Goal: Information Seeking & Learning: Find specific fact

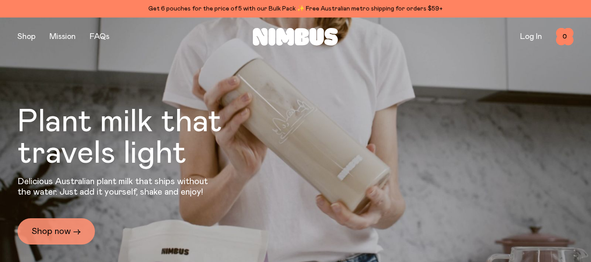
click at [53, 231] on link "Shop now →" at bounding box center [55, 231] width 77 height 26
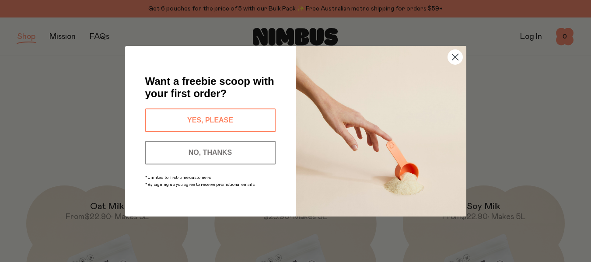
click at [450, 59] on circle "Close dialog" at bounding box center [454, 56] width 14 height 14
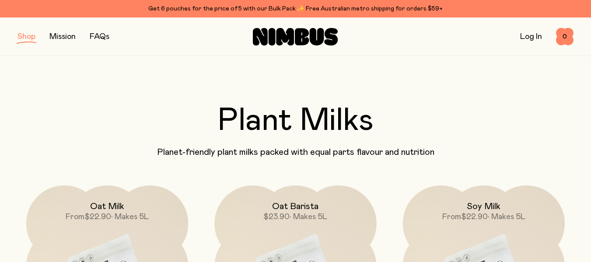
click at [537, 36] on link "Log In" at bounding box center [531, 37] width 22 height 8
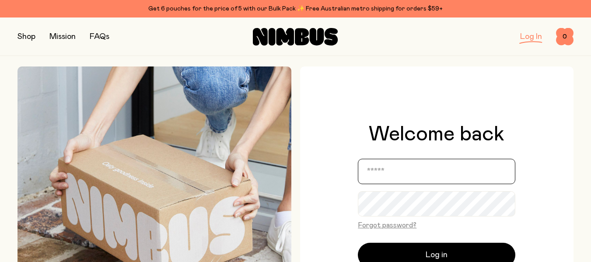
type input "**********"
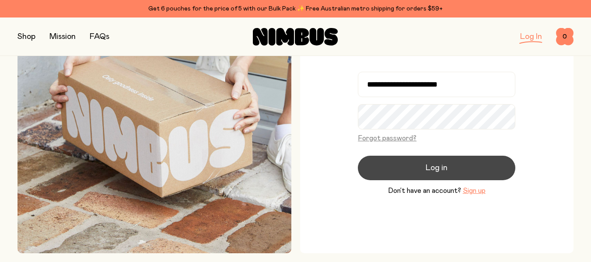
scroll to position [87, 0]
click at [435, 165] on span "Log in" at bounding box center [436, 167] width 22 height 12
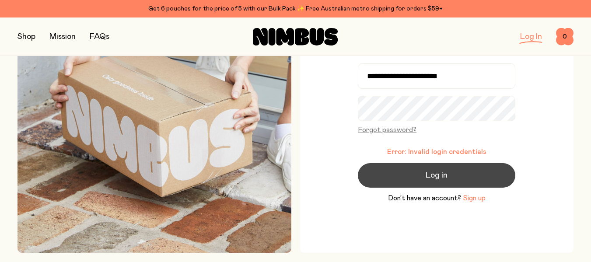
scroll to position [80, 0]
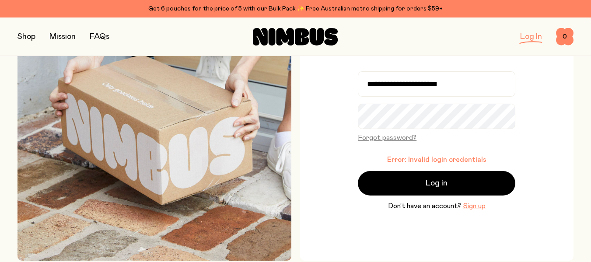
click at [514, 163] on p "Error: Invalid login credentials" at bounding box center [436, 159] width 157 height 9
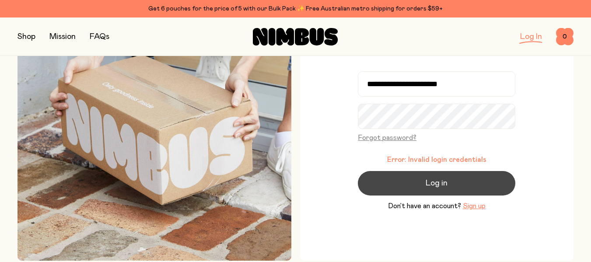
click at [459, 176] on button "Log in" at bounding box center [436, 183] width 157 height 24
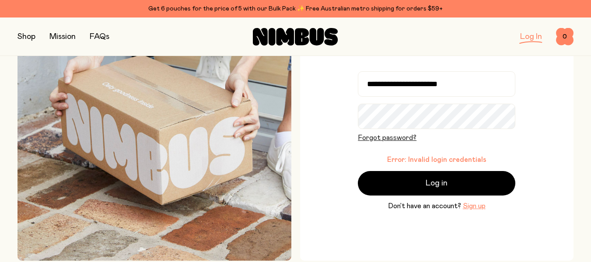
click at [378, 137] on button "Forgot password?" at bounding box center [387, 138] width 59 height 10
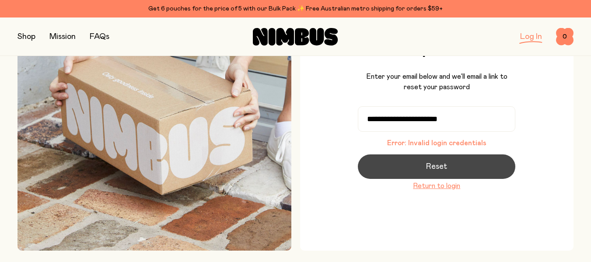
click at [431, 161] on span "Reset" at bounding box center [436, 166] width 21 height 12
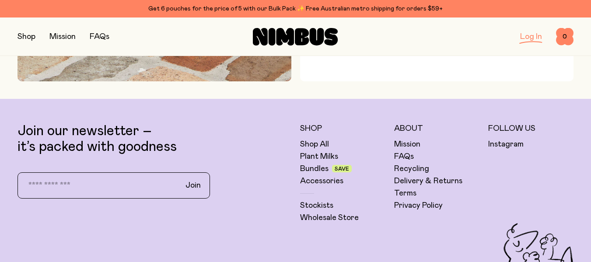
scroll to position [301, 0]
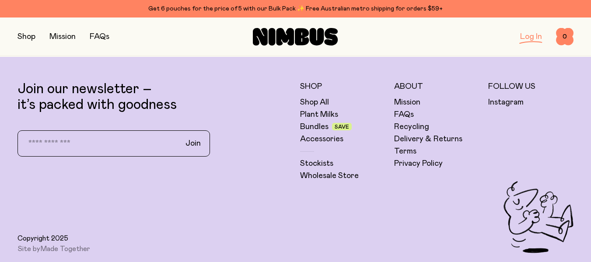
click at [527, 38] on link "Log In" at bounding box center [531, 37] width 22 height 8
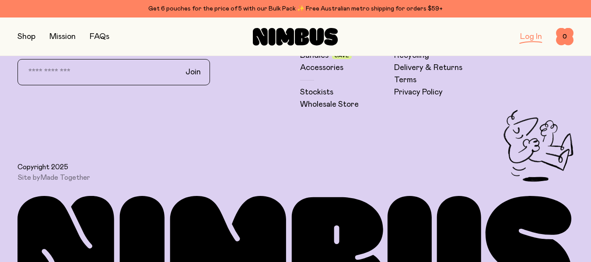
scroll to position [298, 0]
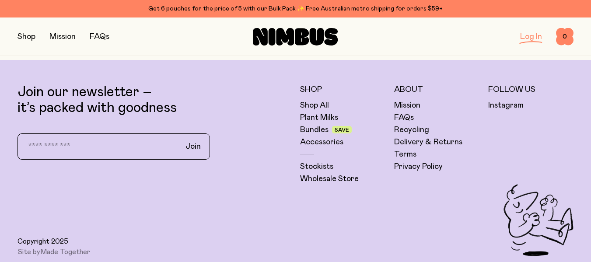
click at [119, 149] on input "email" at bounding box center [96, 146] width 153 height 18
click at [244, 209] on div "Copyright 2025 Site by Made Together" at bounding box center [295, 220] width 556 height 72
click at [157, 150] on input "**********" at bounding box center [96, 146] width 153 height 18
type input "*"
click at [24, 35] on button "button" at bounding box center [26, 37] width 18 height 12
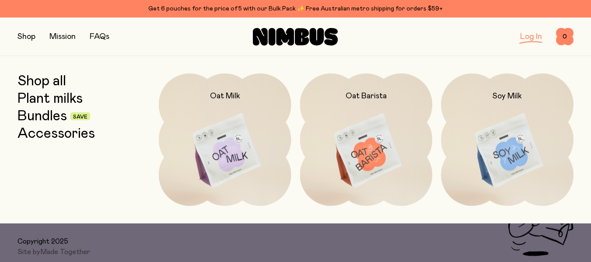
click at [530, 35] on link "Log In" at bounding box center [531, 37] width 22 height 8
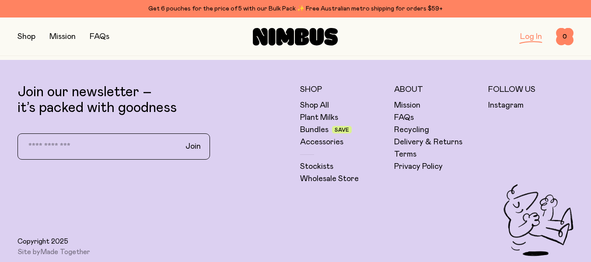
click at [527, 37] on link "Log In" at bounding box center [531, 37] width 22 height 8
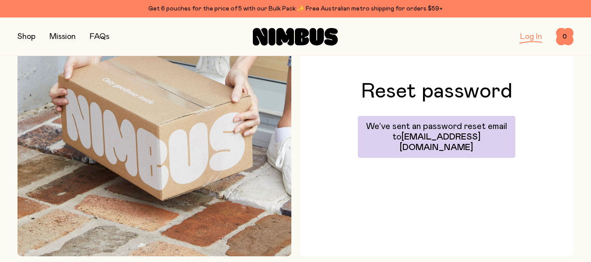
scroll to position [79, 0]
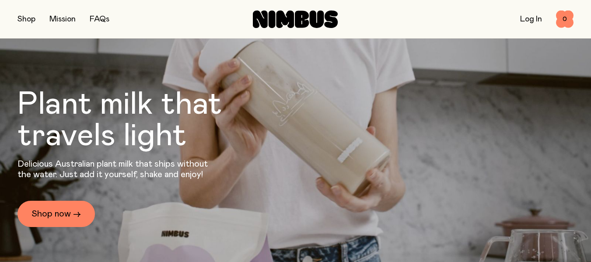
click at [527, 19] on link "Log In" at bounding box center [531, 19] width 22 height 8
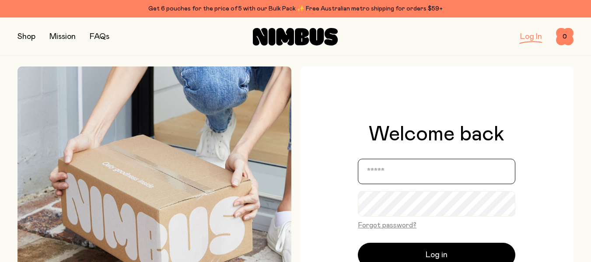
type input "**********"
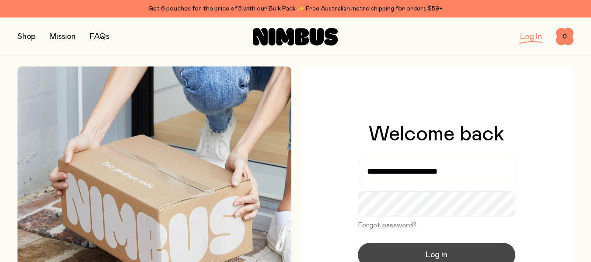
click at [405, 250] on button "Log in" at bounding box center [436, 255] width 157 height 24
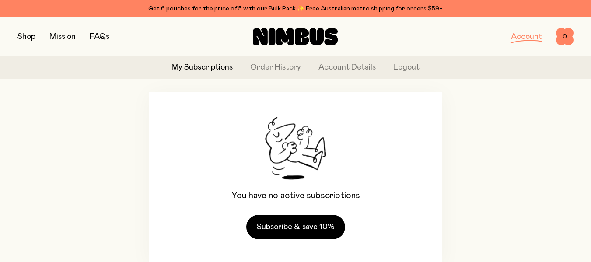
scroll to position [27, 0]
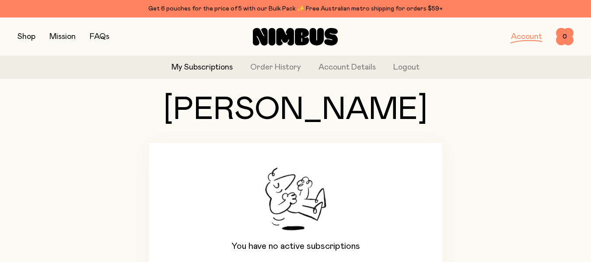
click at [25, 35] on button "button" at bounding box center [26, 37] width 18 height 12
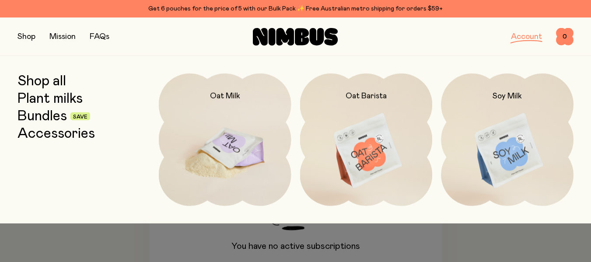
click at [250, 177] on img at bounding box center [225, 151] width 133 height 156
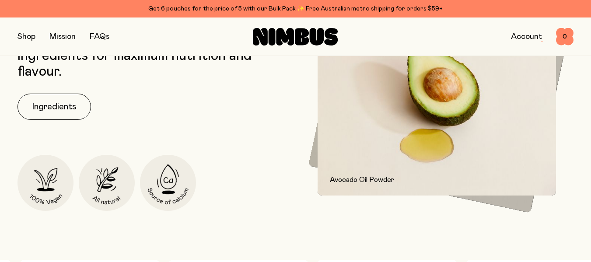
scroll to position [350, 0]
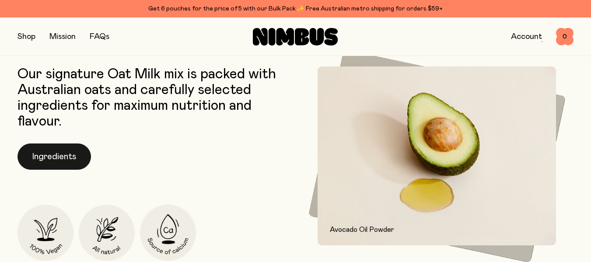
click at [51, 154] on button "Ingredients" at bounding box center [53, 156] width 73 height 26
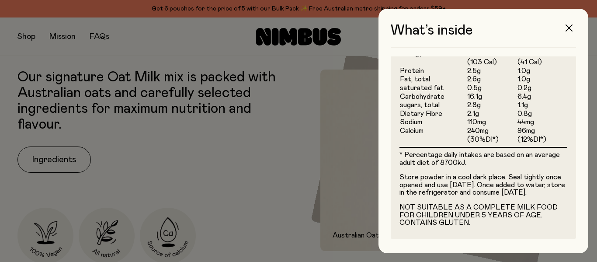
scroll to position [312, 0]
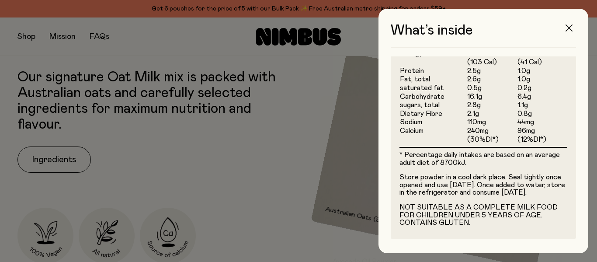
click at [571, 27] on icon "button" at bounding box center [569, 27] width 7 height 7
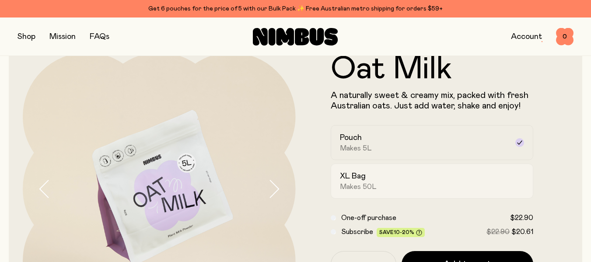
scroll to position [44, 0]
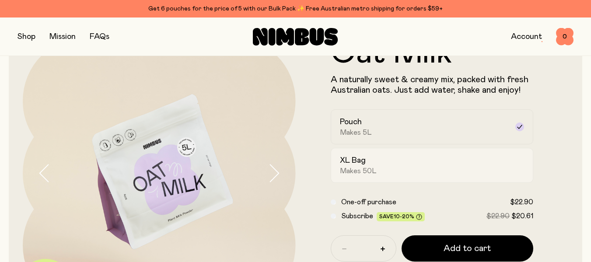
click at [410, 163] on div "XL Bag Makes 50L" at bounding box center [424, 165] width 169 height 20
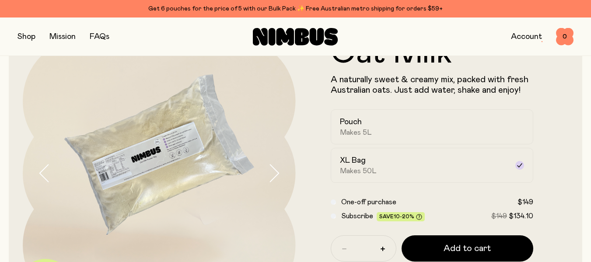
scroll to position [87, 0]
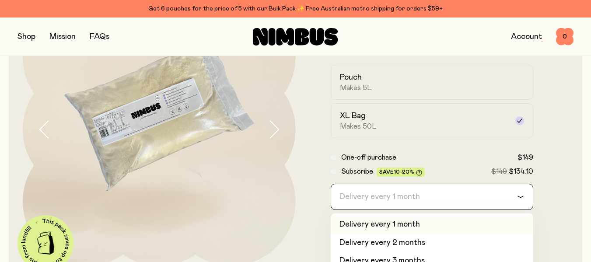
click at [387, 194] on div "Delivery every 1 month" at bounding box center [424, 196] width 186 height 25
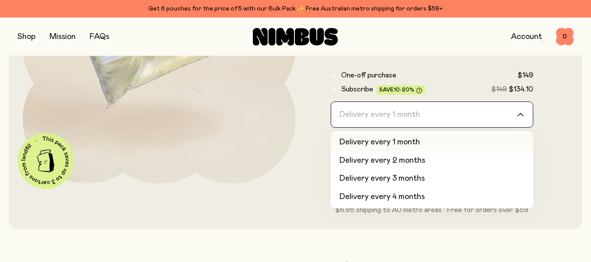
scroll to position [175, 0]
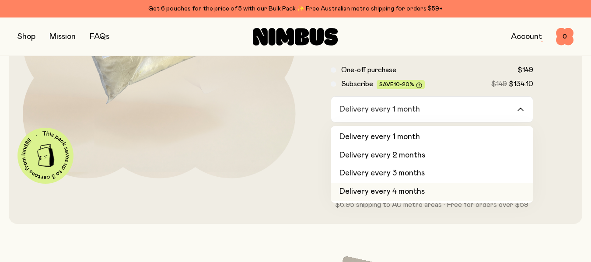
click at [307, 181] on form "Oat Milk A naturally sweet & creamy mix, packed with fresh Australian oats. Jus…" at bounding box center [432, 58] width 273 height 304
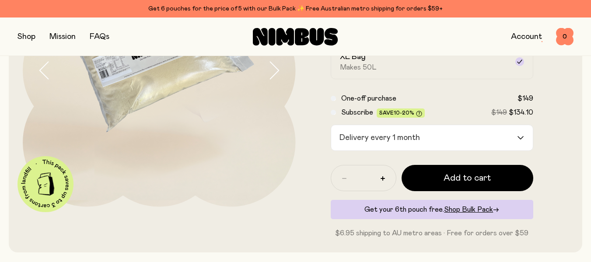
scroll to position [131, 0]
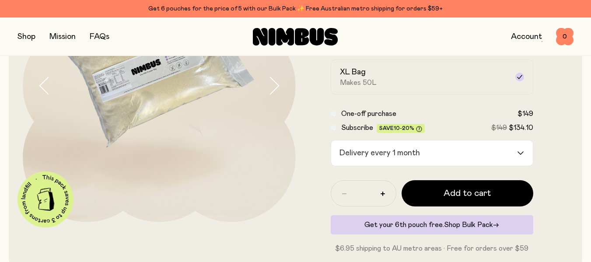
click at [467, 223] on span "Shop Bulk Pack" at bounding box center [468, 224] width 49 height 7
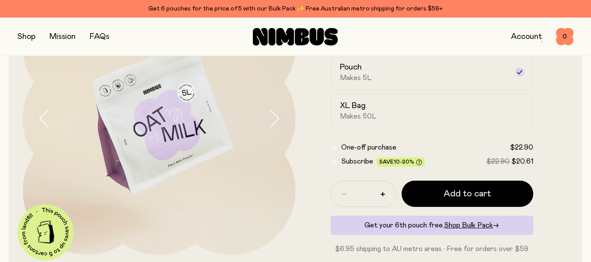
scroll to position [44, 0]
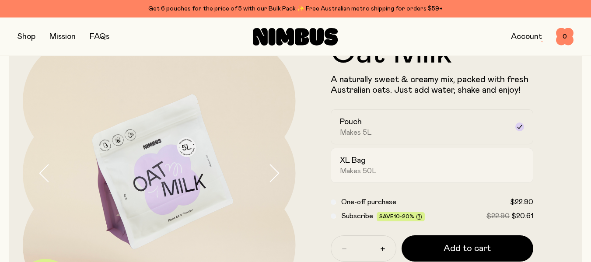
click at [501, 161] on div "XL Bag Makes 50L" at bounding box center [424, 165] width 169 height 20
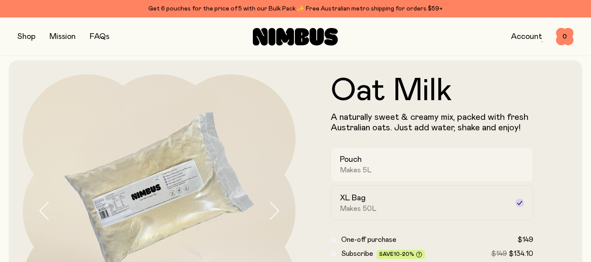
scroll to position [0, 0]
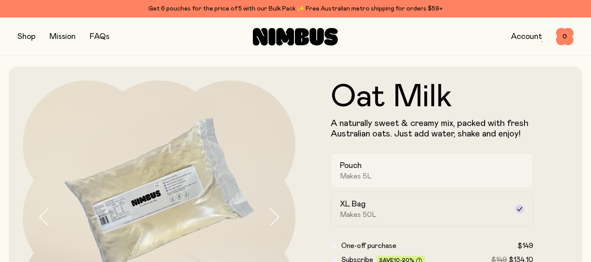
click at [441, 171] on div "Pouch Makes 5L" at bounding box center [424, 170] width 169 height 20
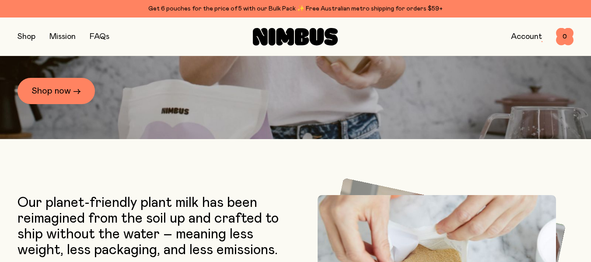
scroll to position [9, 0]
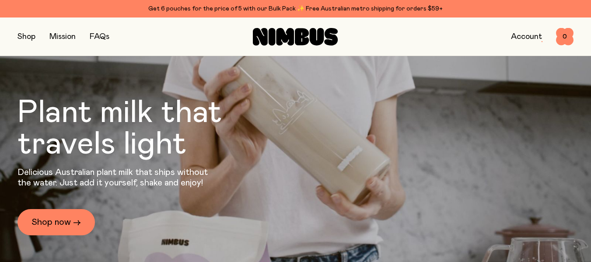
click at [523, 37] on link "Account" at bounding box center [526, 37] width 31 height 8
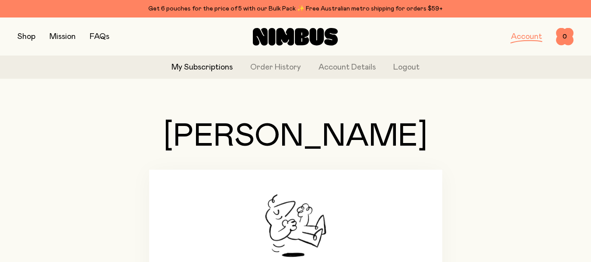
click at [95, 34] on link "FAQs" at bounding box center [100, 37] width 20 height 8
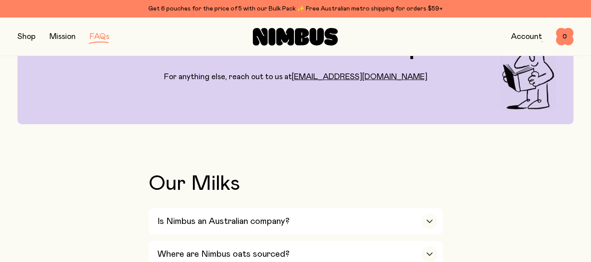
scroll to position [219, 0]
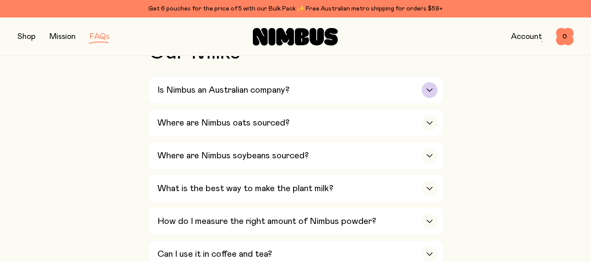
click at [235, 90] on h3 "Is Nimbus an Australian company?" at bounding box center [223, 90] width 132 height 10
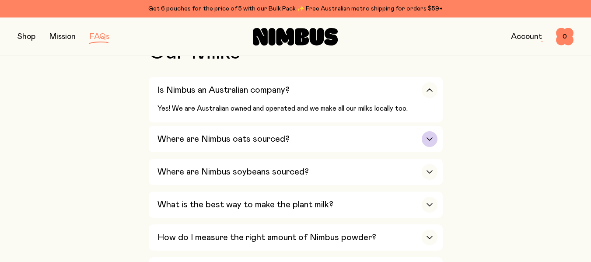
click at [311, 142] on div "Where are Nimbus oats sourced?" at bounding box center [297, 139] width 280 height 26
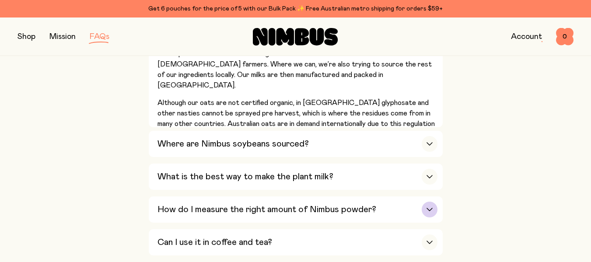
scroll to position [394, 0]
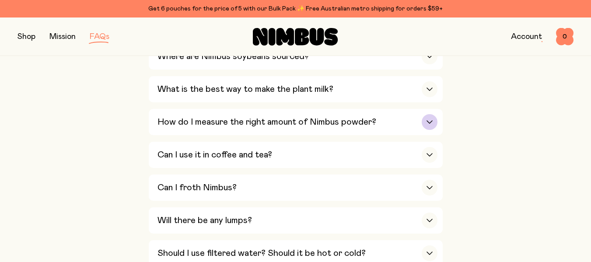
click at [293, 121] on h3 "How do I measure the right amount of Nimbus powder?" at bounding box center [266, 122] width 219 height 10
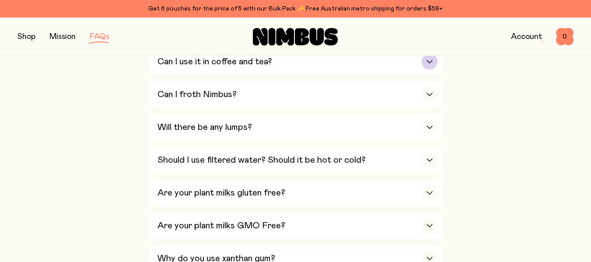
scroll to position [481, 0]
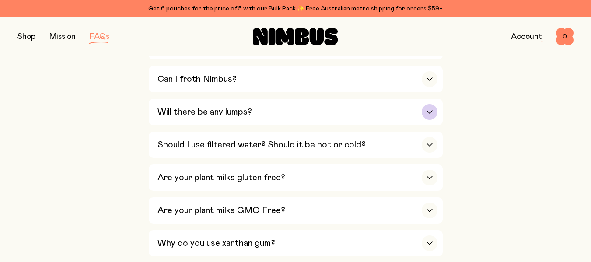
click at [321, 112] on div "Will there be any lumps?" at bounding box center [297, 112] width 280 height 26
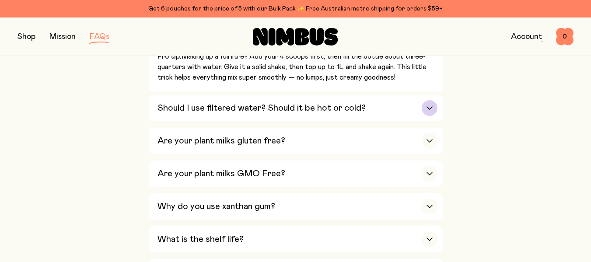
scroll to position [612, 0]
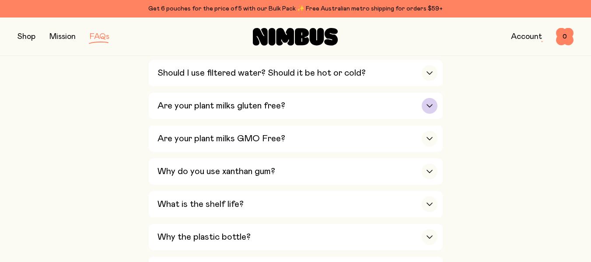
click at [279, 101] on h3 "Are your plant milks gluten free?" at bounding box center [221, 106] width 128 height 10
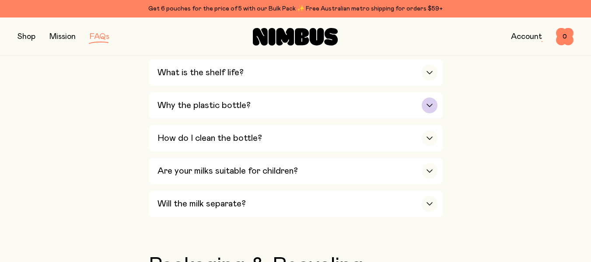
scroll to position [700, 0]
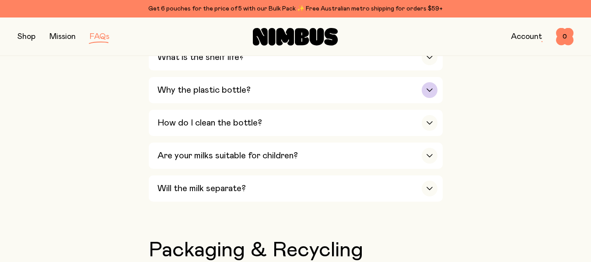
click at [244, 85] on h3 "Why the plastic bottle?" at bounding box center [203, 90] width 93 height 10
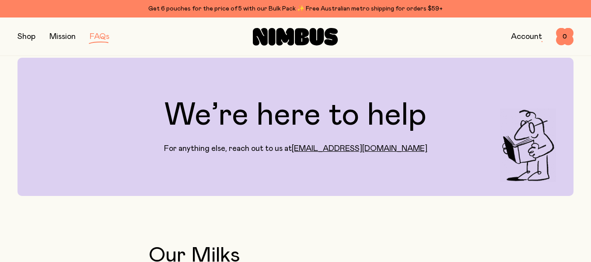
scroll to position [0, 0]
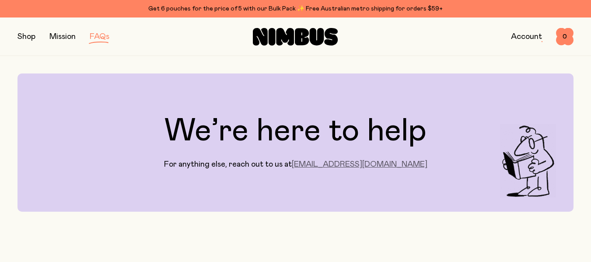
click at [359, 167] on link "hello@drinknimbus.co" at bounding box center [360, 164] width 136 height 8
click at [489, 54] on div "Shop Mission FAQs Account 0 0" at bounding box center [295, 36] width 556 height 38
drag, startPoint x: 319, startPoint y: 163, endPoint x: 407, endPoint y: 160, distance: 87.9
click at [407, 160] on div "We’re here to help For anything else, reach out to us at hello@drinknimbus.co" at bounding box center [295, 142] width 556 height 138
copy p "hello@drinknimbus.co"
